Goal: Task Accomplishment & Management: Complete application form

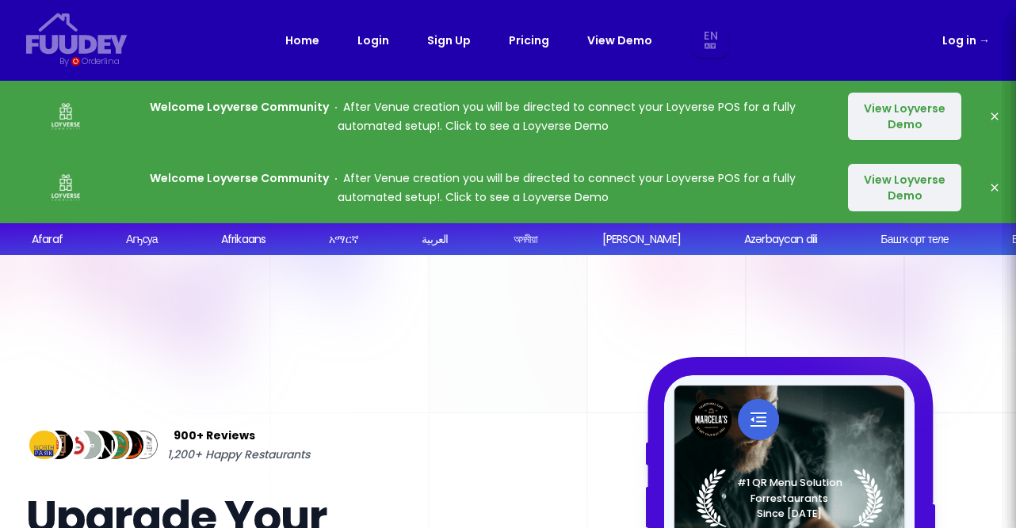
select select "en"
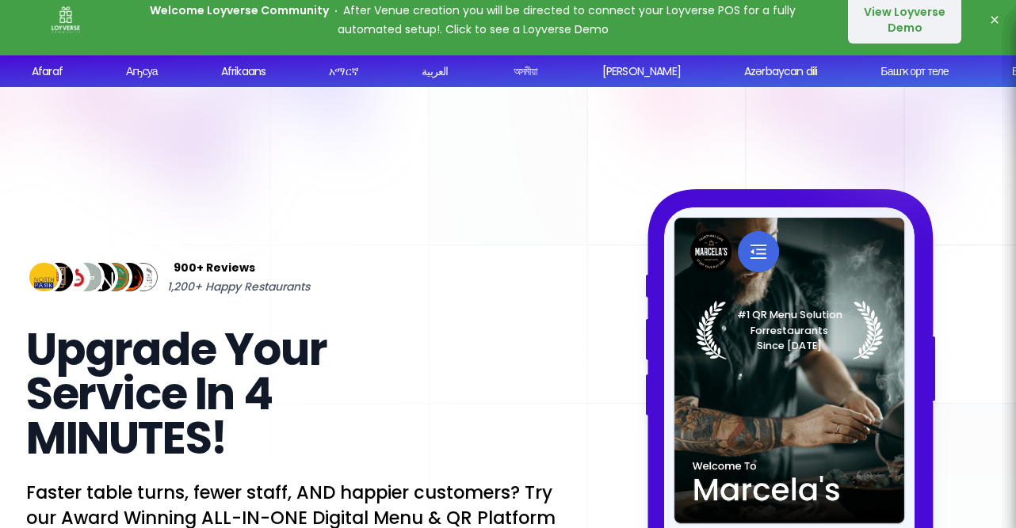
select select "en"
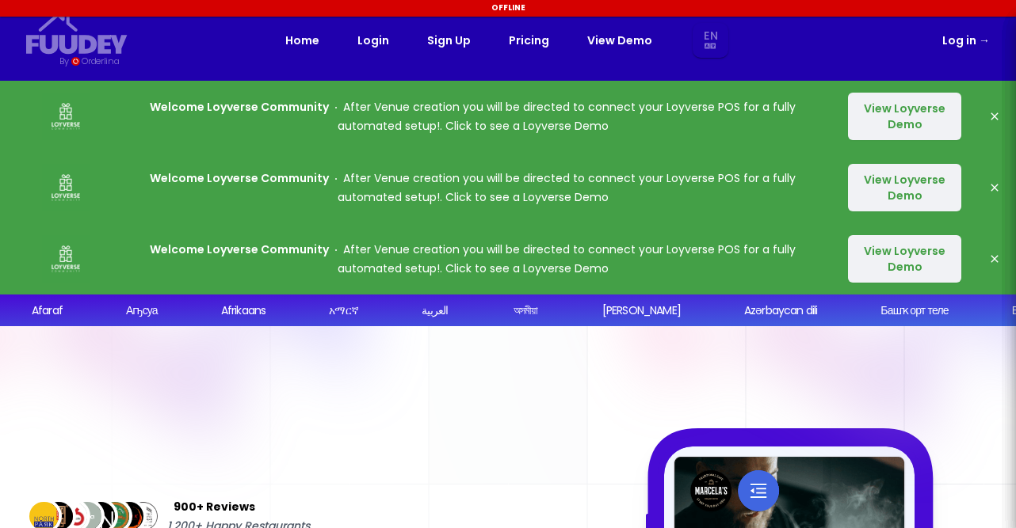
select select "en"
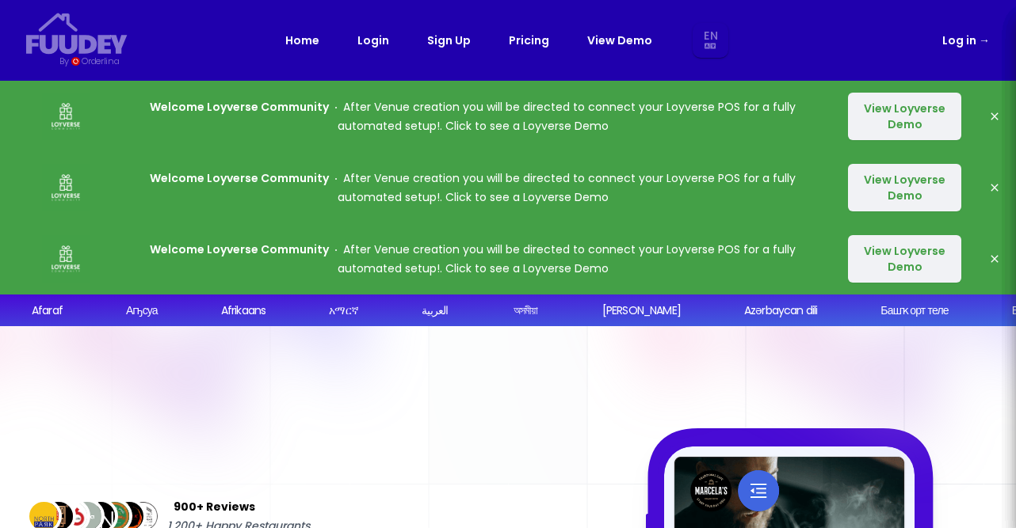
select select "en"
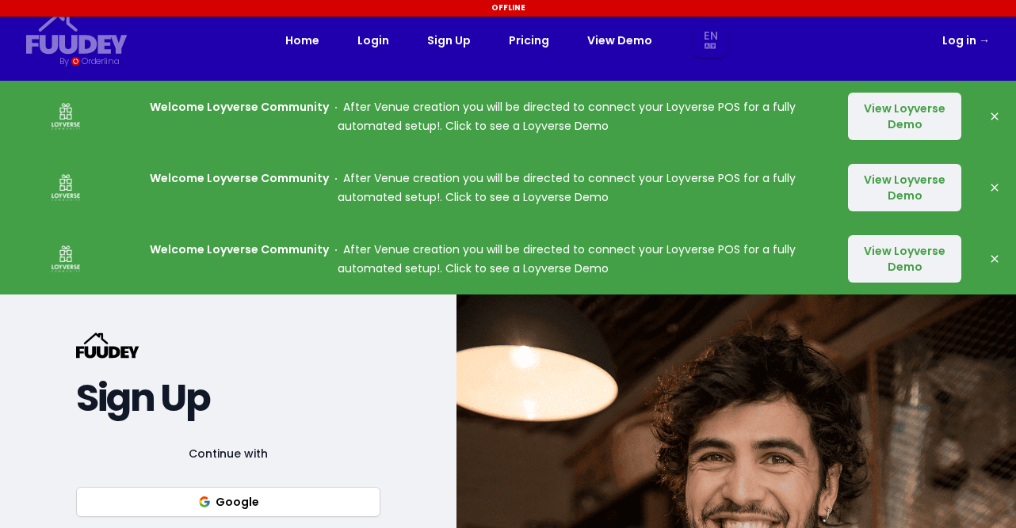
select select "en"
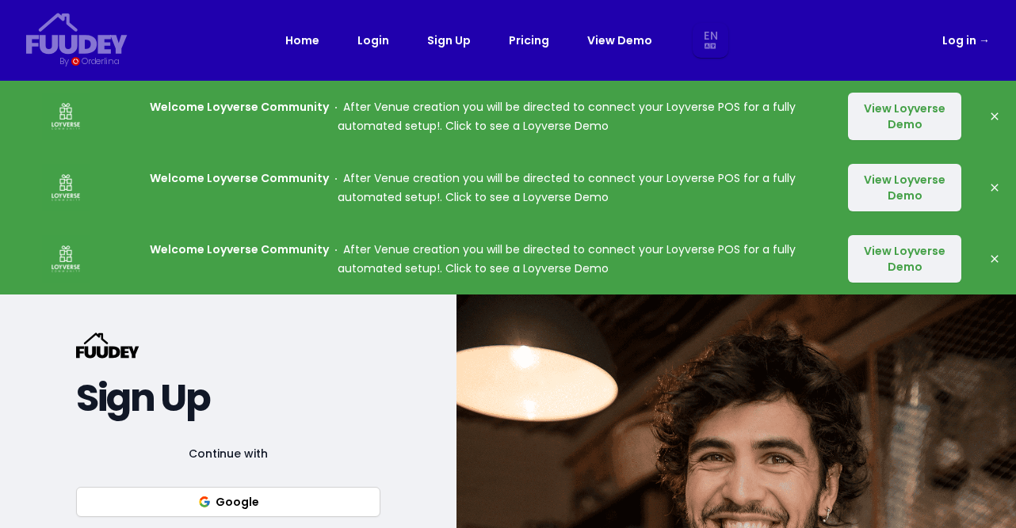
select select "en"
click at [516, 43] on link "Pricing" at bounding box center [529, 40] width 40 height 19
select select "en"
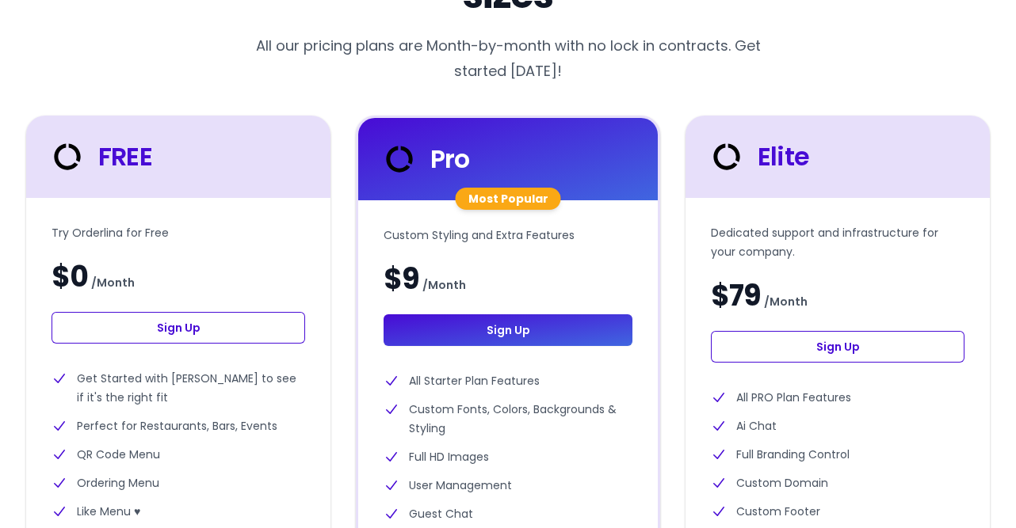
scroll to position [634, 0]
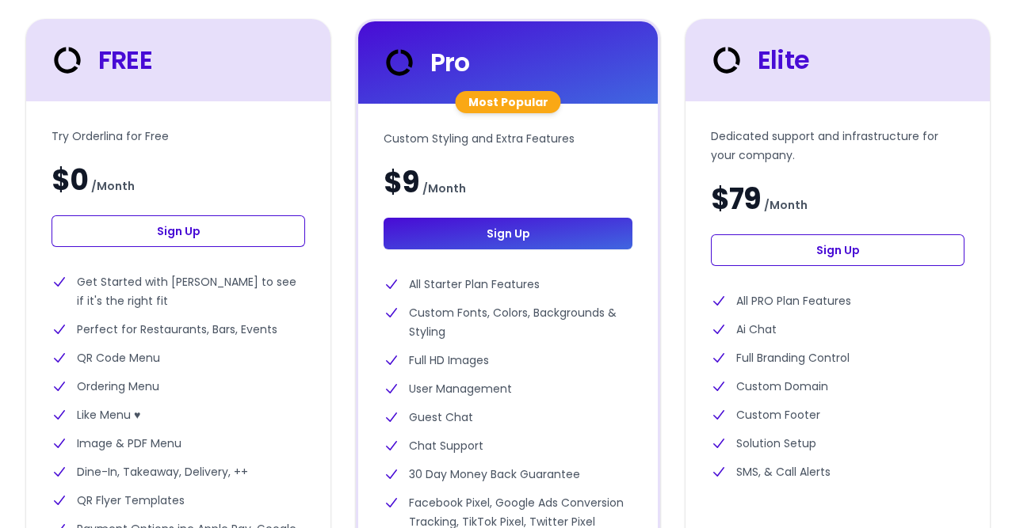
select select "en"
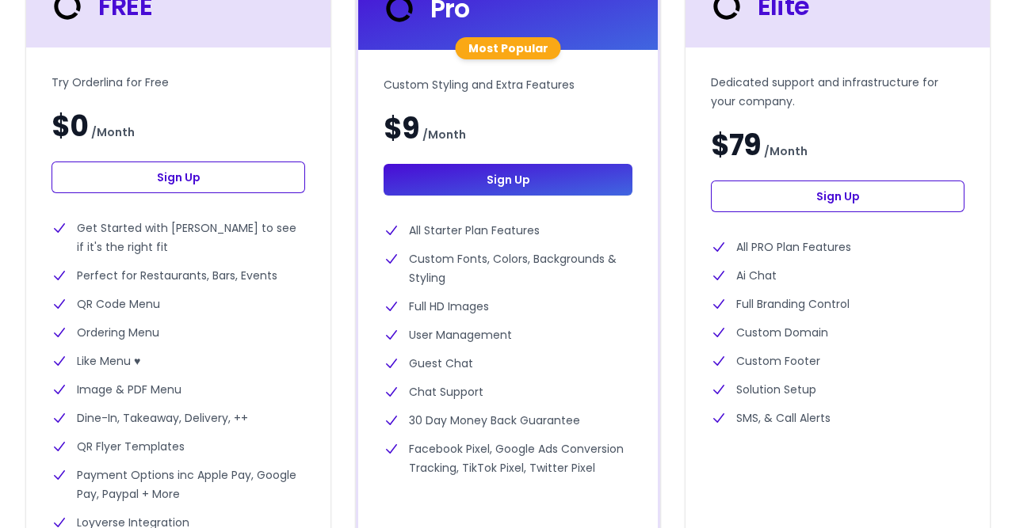
scroll to position [713, 0]
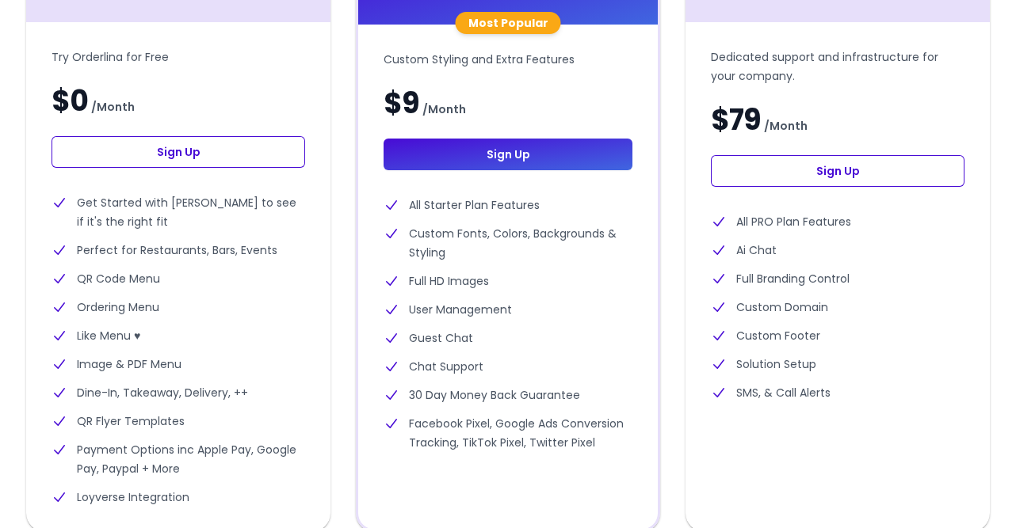
select select "en"
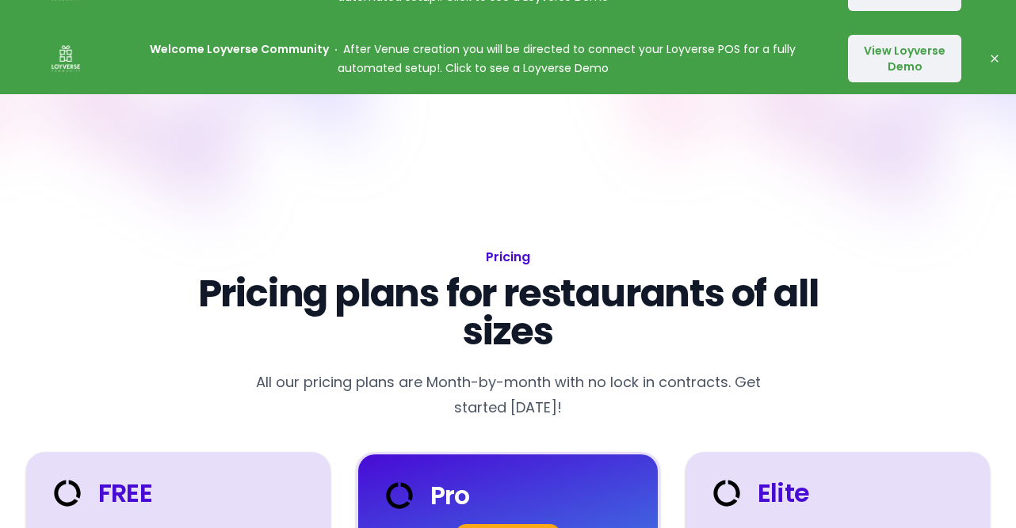
scroll to position [475, 0]
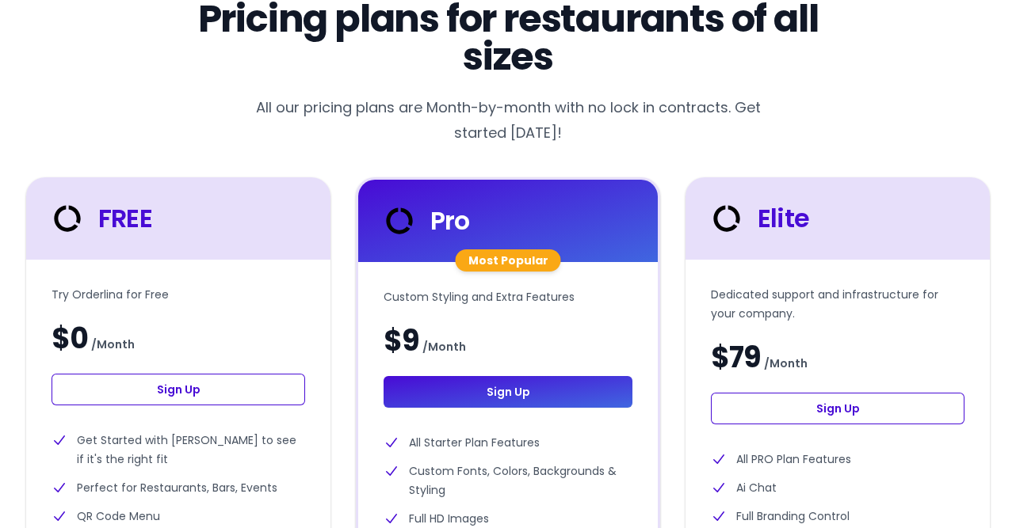
click at [223, 385] on link "Sign Up" at bounding box center [179, 390] width 254 height 32
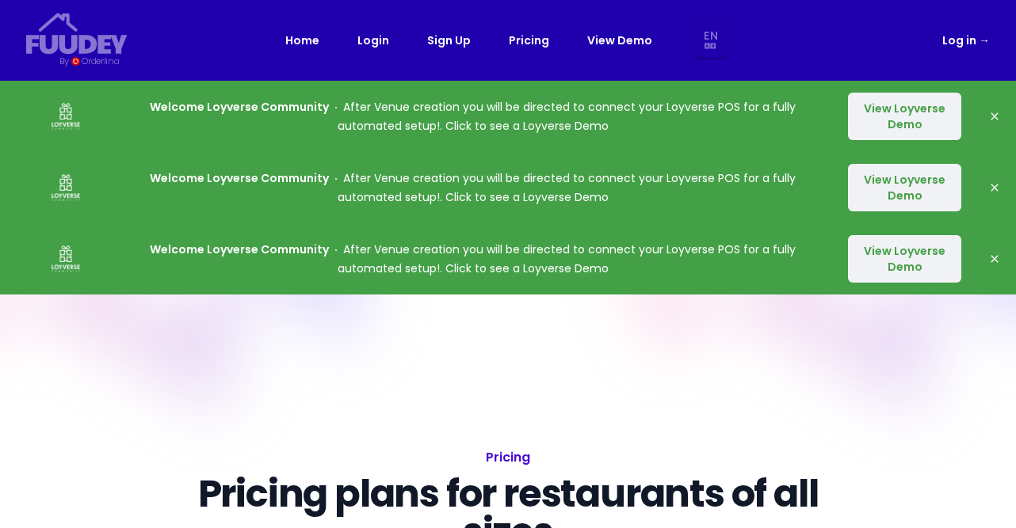
select select "en"
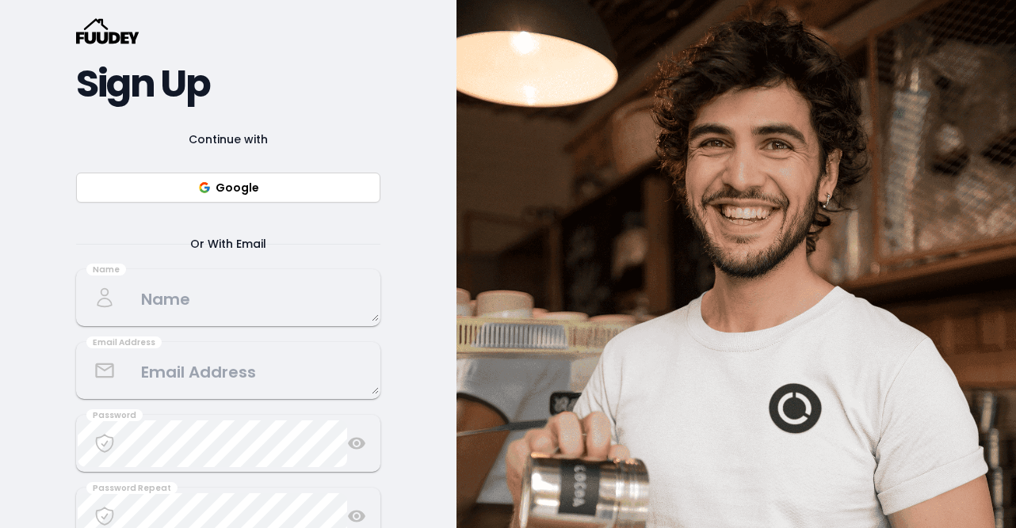
scroll to position [317, 0]
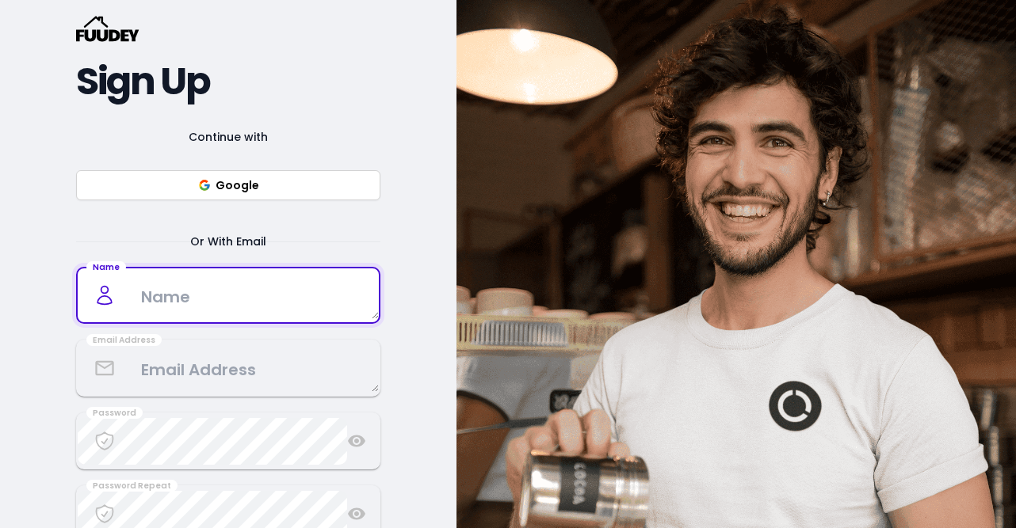
click at [179, 300] on textarea at bounding box center [228, 296] width 301 height 47
type textarea "wiselee"
click at [27, 384] on div "{/* Added fill="currentColor" here */} {/* This rectangle defines the backgroun…" at bounding box center [228, 327] width 456 height 698
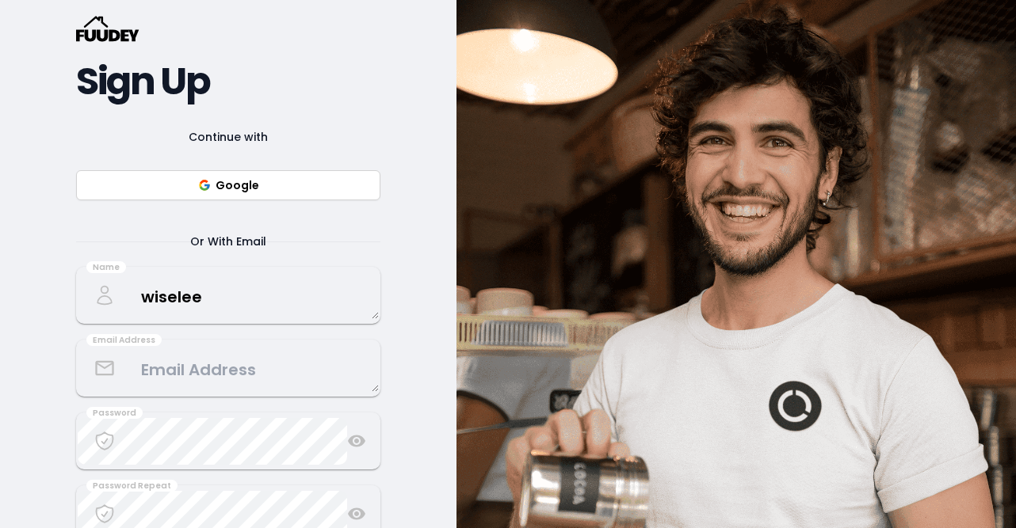
click at [208, 380] on textarea at bounding box center [228, 368] width 301 height 47
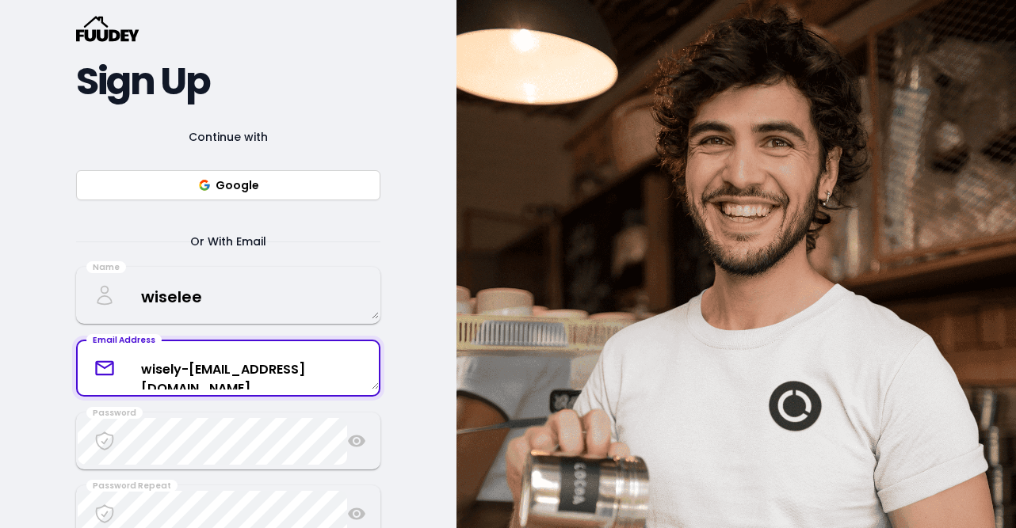
click at [181, 373] on textarea "wisely-82@yahoo.com" at bounding box center [228, 369] width 301 height 42
type textarea "wisely_82@yahoo.com"
click at [57, 383] on div "{/* Added fill="currentColor" here */} {/* This rectangle defines the backgroun…" at bounding box center [228, 327] width 456 height 698
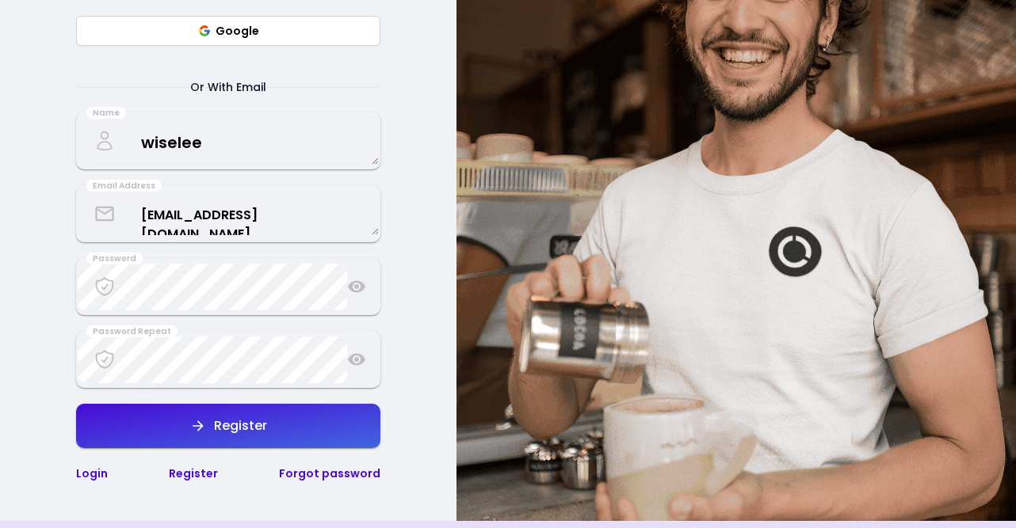
scroll to position [475, 0]
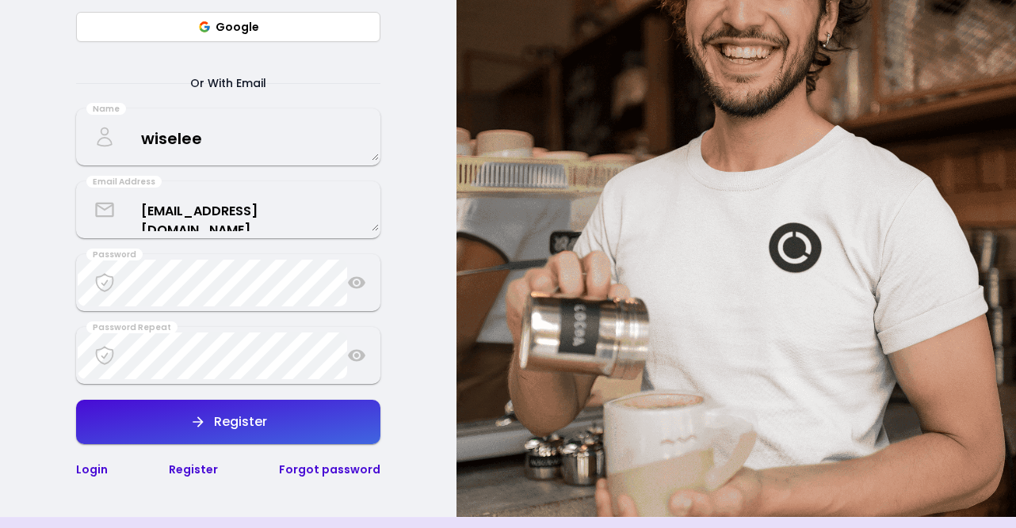
select select "en"
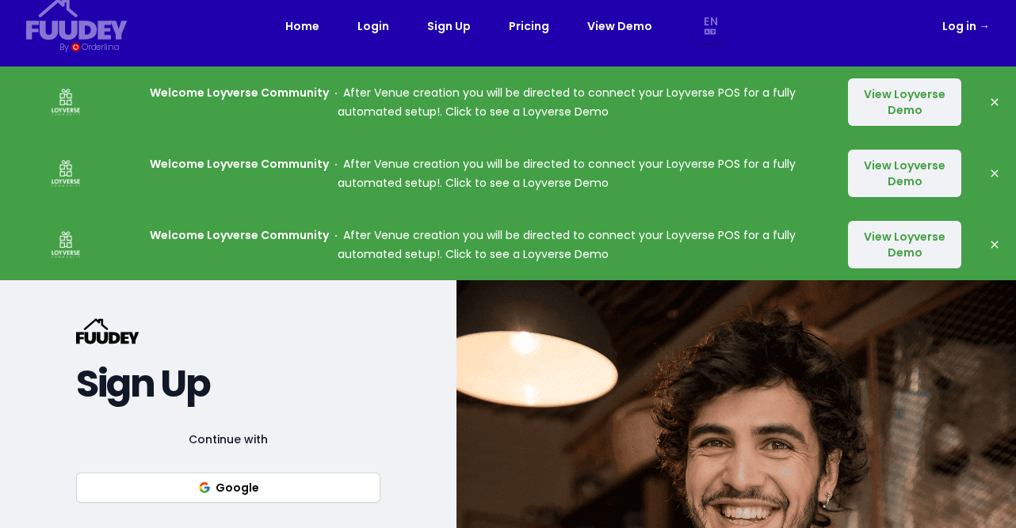
scroll to position [0, 0]
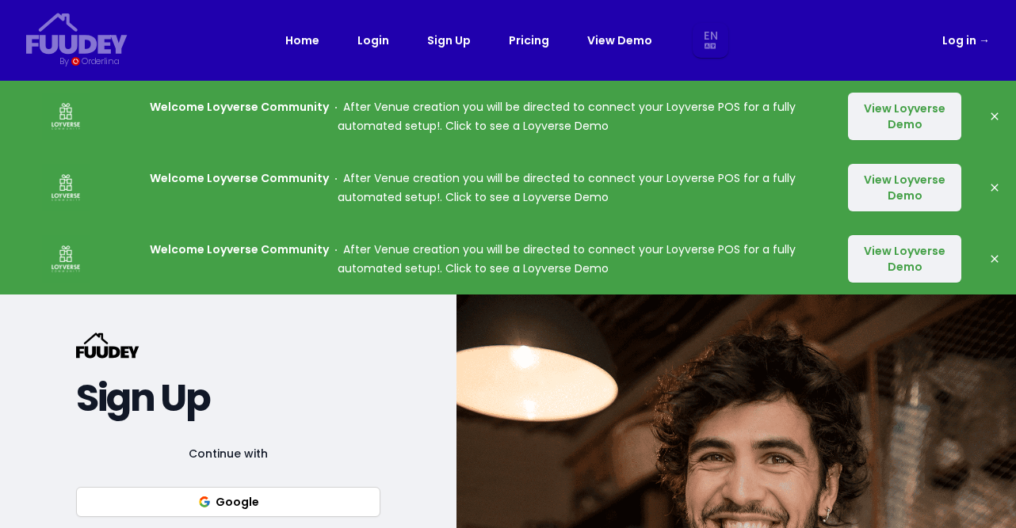
select select "en"
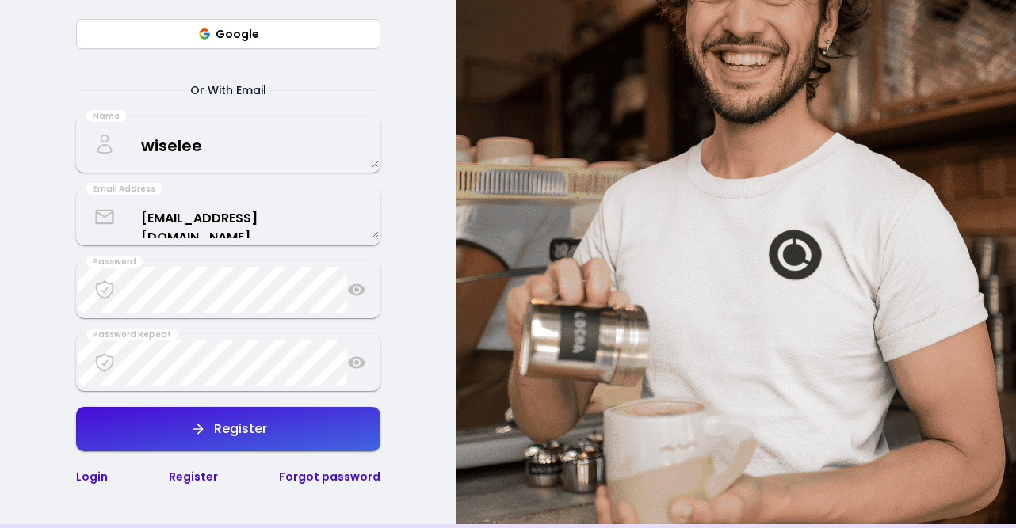
scroll to position [475, 0]
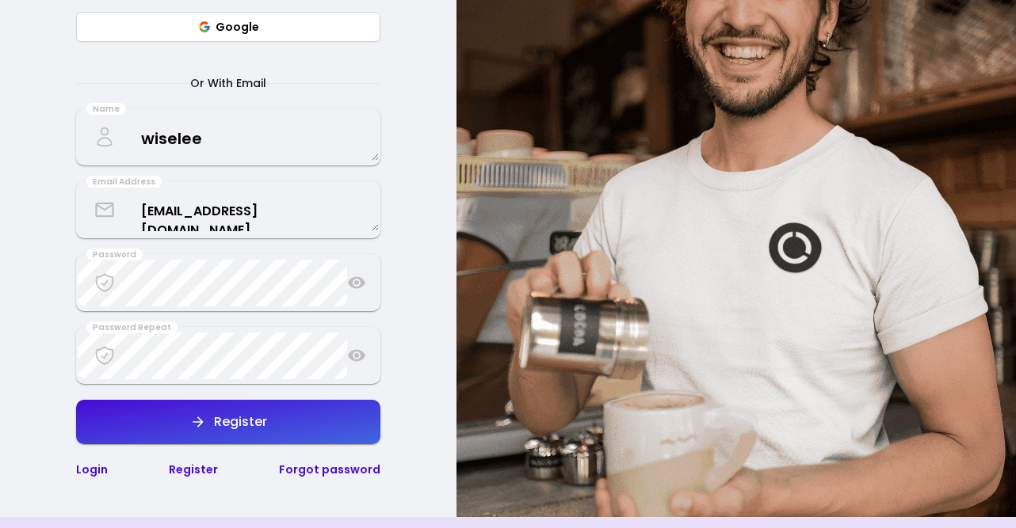
click at [357, 354] on icon at bounding box center [356, 356] width 17 height 12
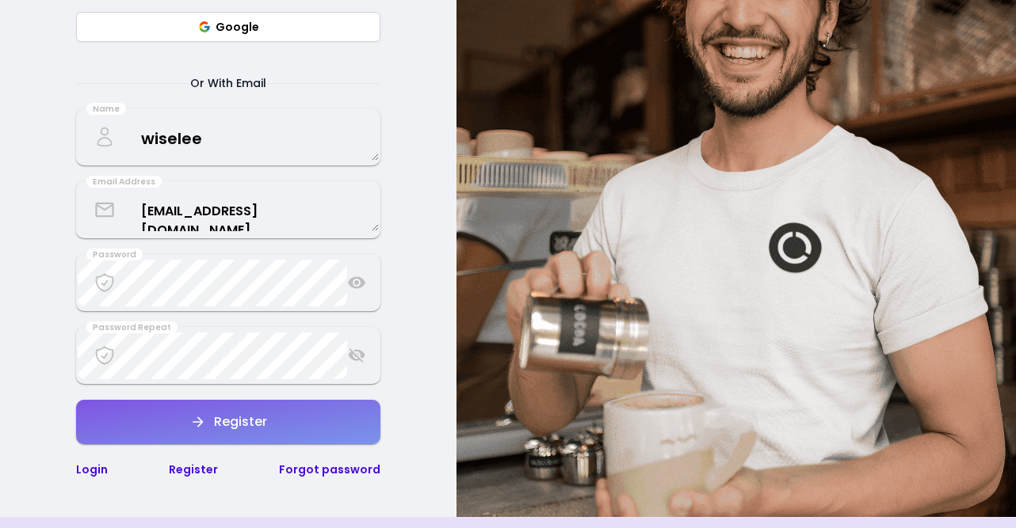
click at [173, 406] on button "Register" at bounding box center [228, 422] width 304 height 44
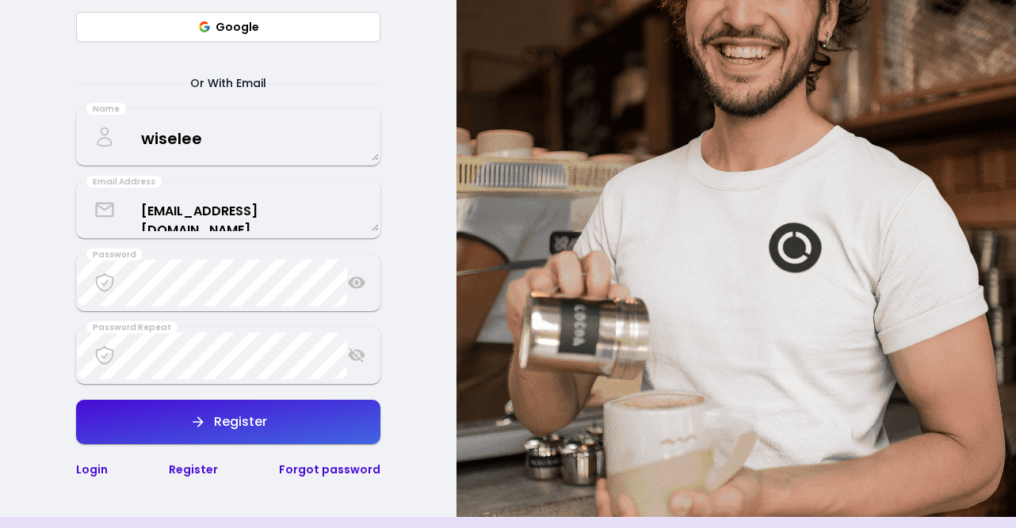
select select "en"
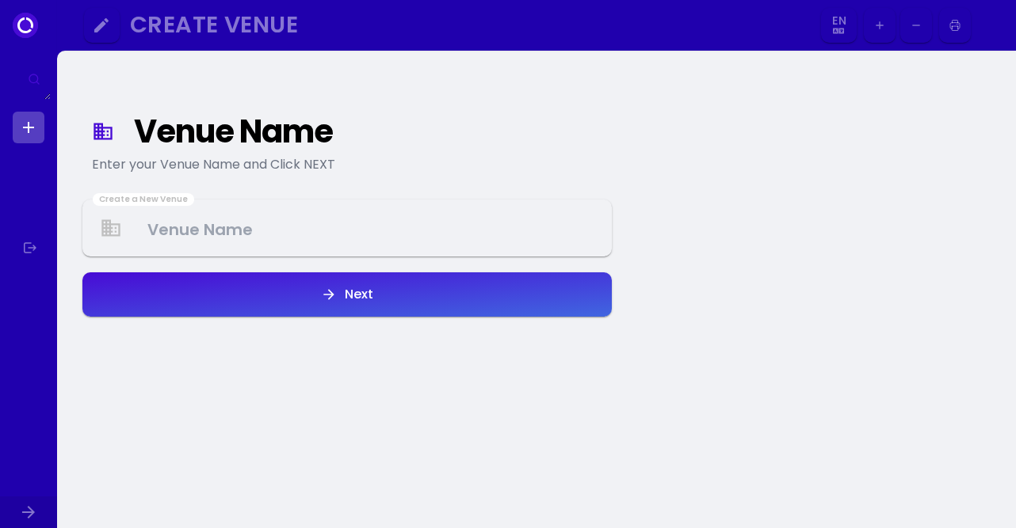
select select "en"
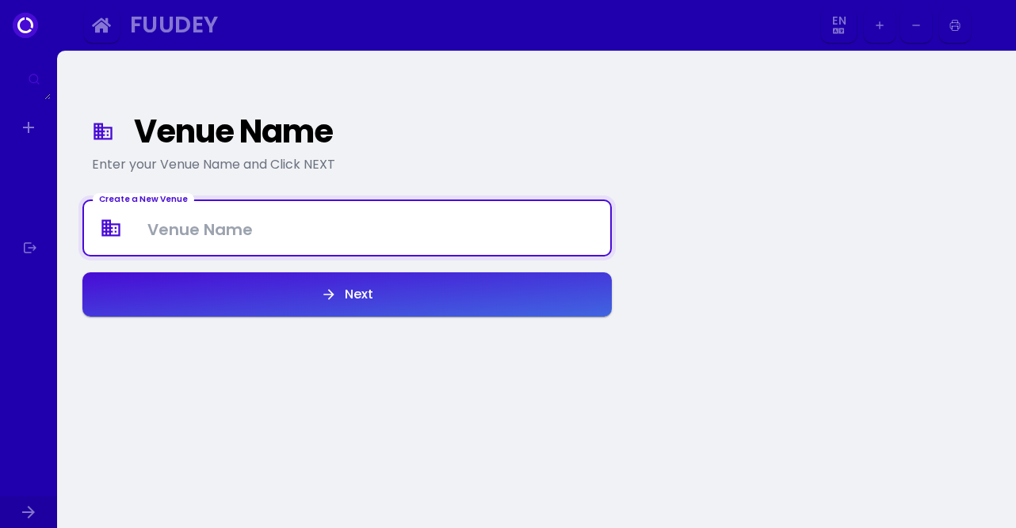
click at [203, 234] on Venue at bounding box center [347, 228] width 526 height 47
type Venue "Wise"
click at [235, 292] on button "Next" at bounding box center [346, 295] width 529 height 44
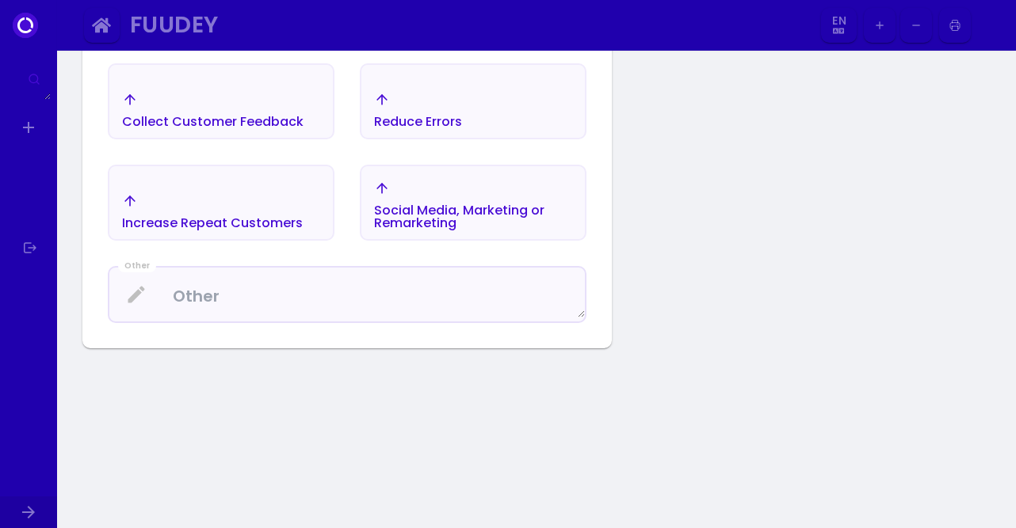
scroll to position [659, 0]
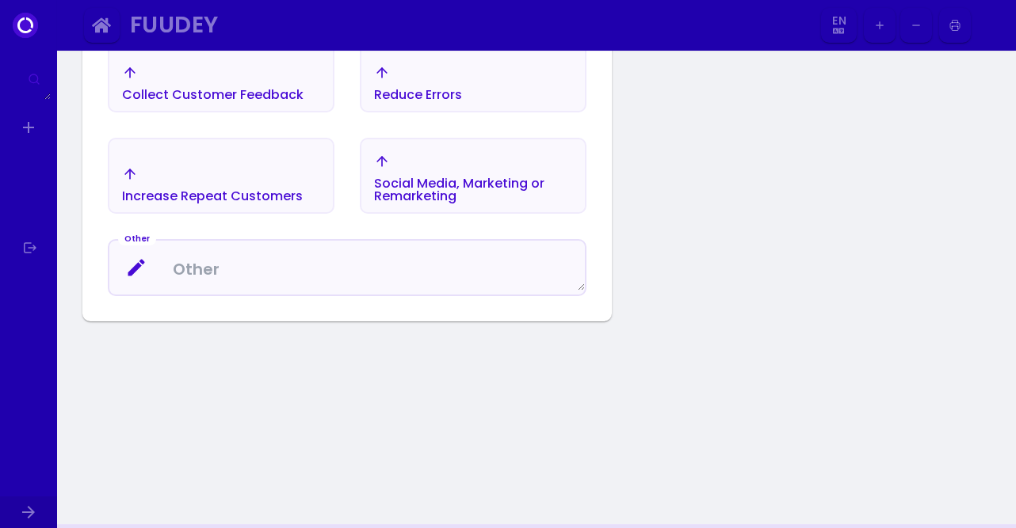
click at [231, 269] on textarea at bounding box center [346, 268] width 475 height 47
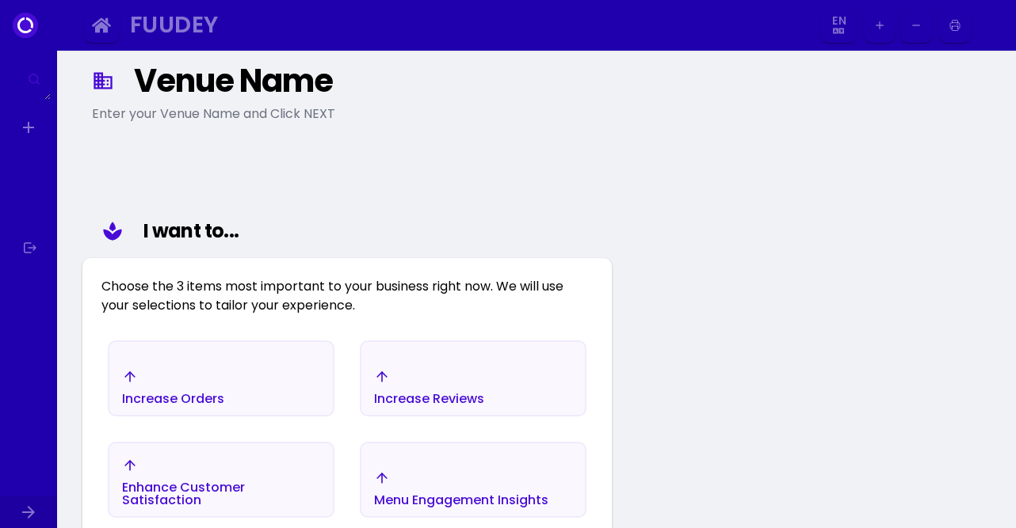
scroll to position [0, 0]
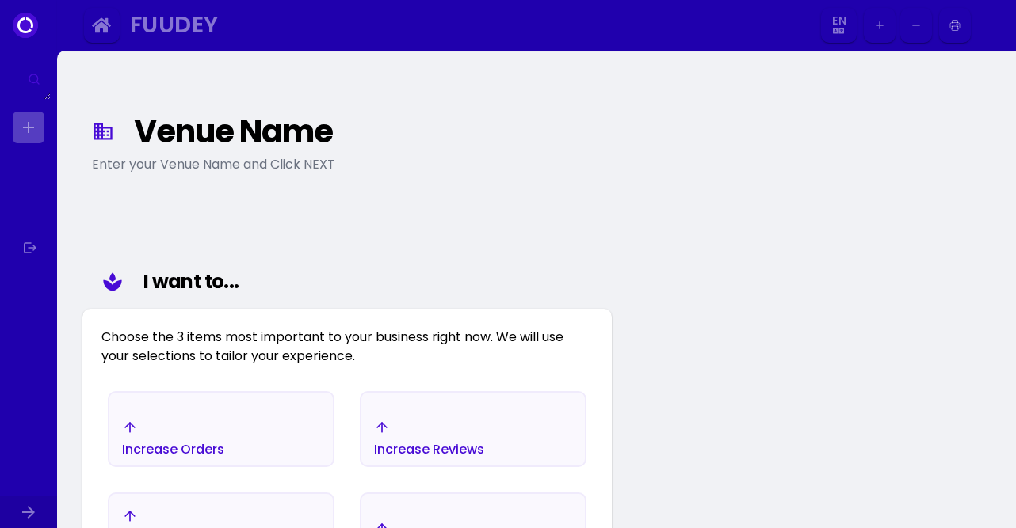
click at [36, 135] on link at bounding box center [29, 128] width 32 height 32
select select "en"
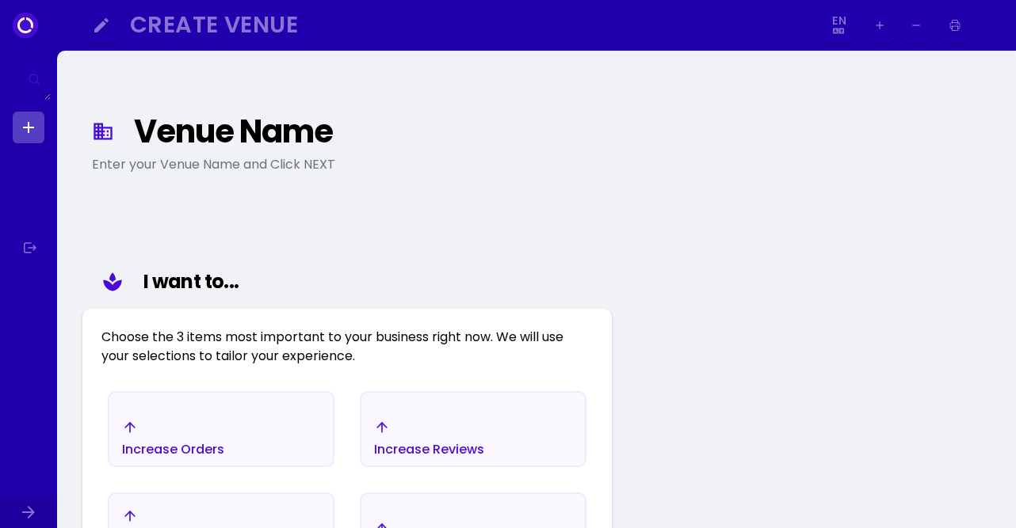
select select "en"
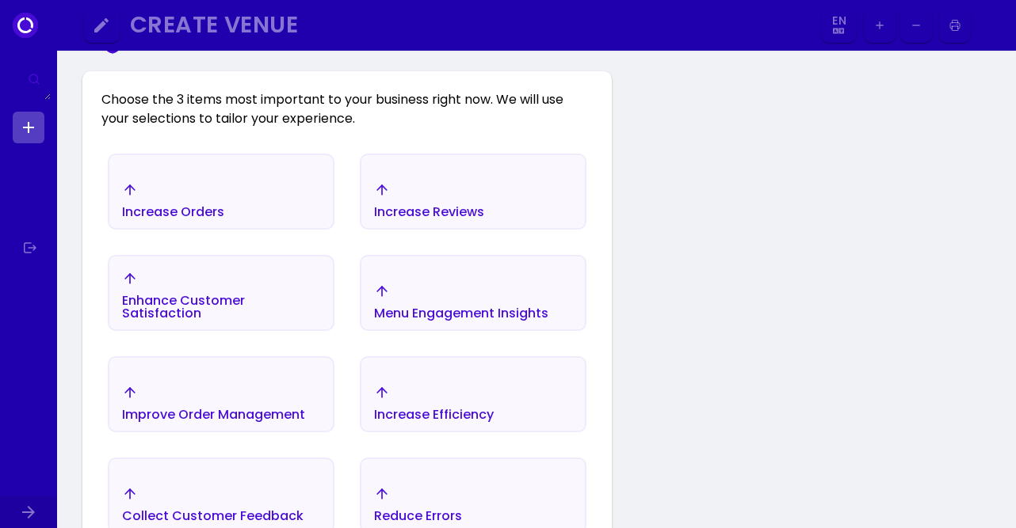
click at [252, 210] on div "Increase Orders" at bounding box center [220, 200] width 223 height 55
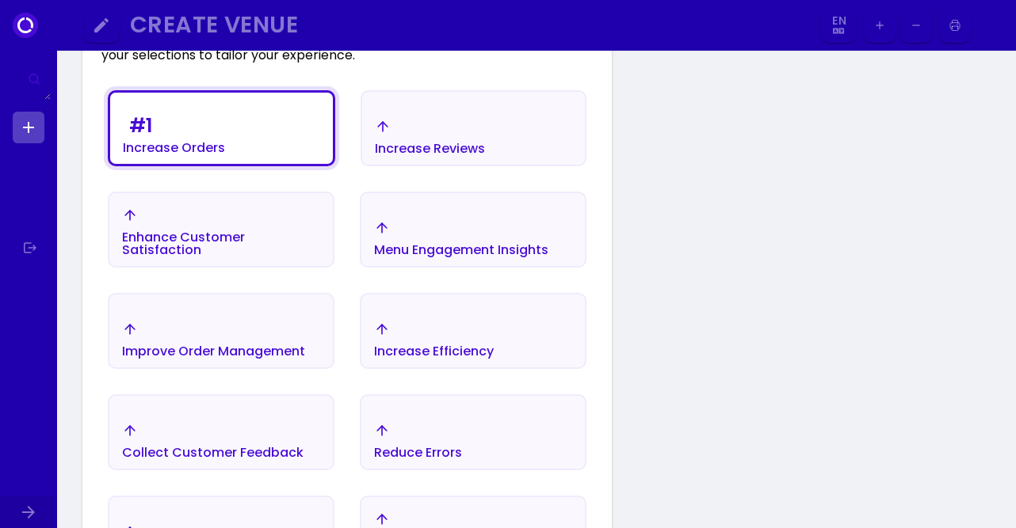
scroll to position [317, 0]
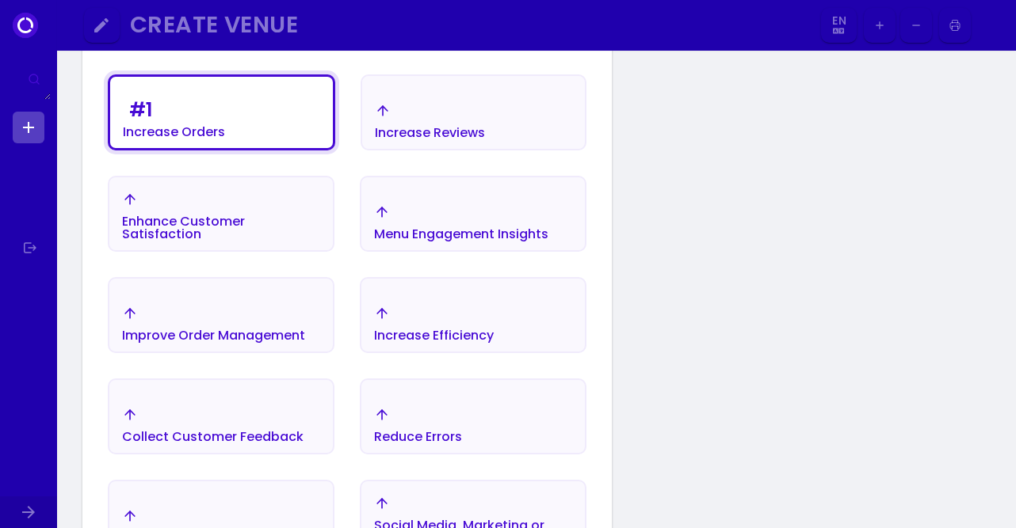
click at [429, 128] on div "Increase Reviews" at bounding box center [430, 133] width 110 height 13
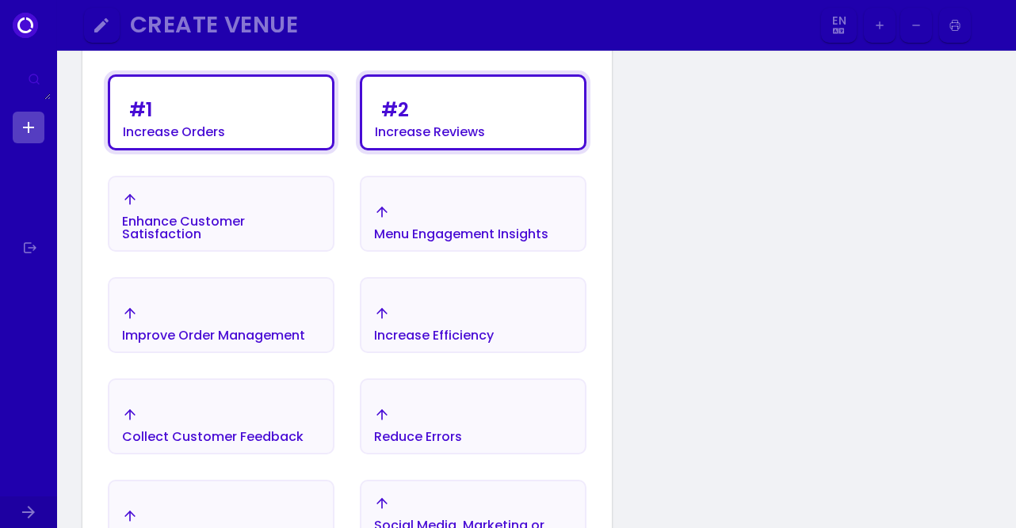
click at [292, 213] on div "Enhance Customer Satisfaction" at bounding box center [221, 216] width 198 height 49
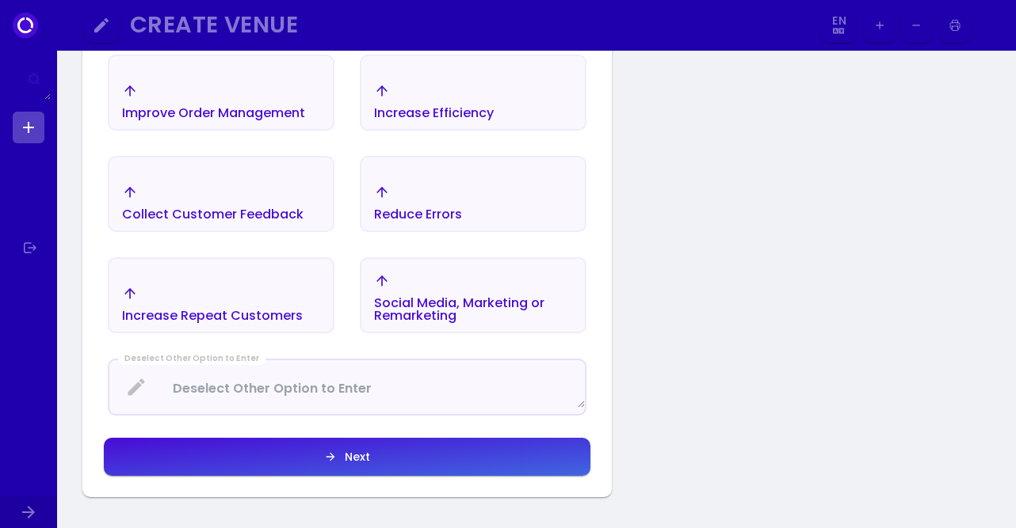
scroll to position [713, 0]
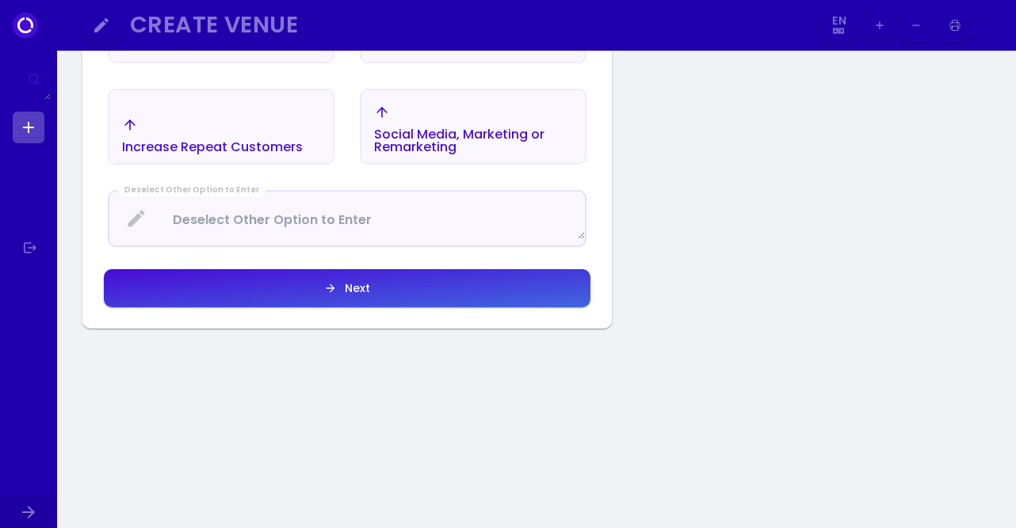
click at [284, 278] on button "Next" at bounding box center [347, 288] width 486 height 38
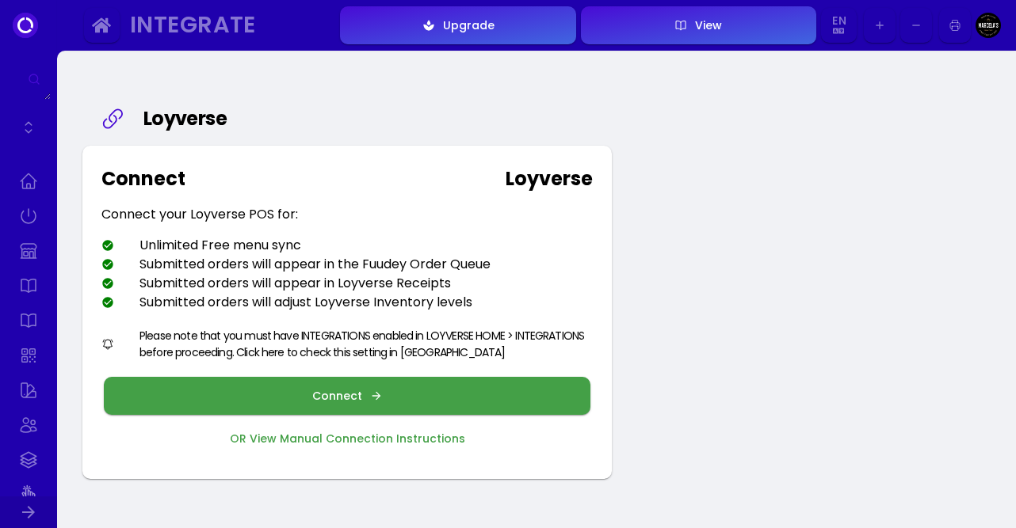
click at [270, 391] on button "Connect" at bounding box center [347, 396] width 486 height 38
